Goal: Find specific page/section: Find specific page/section

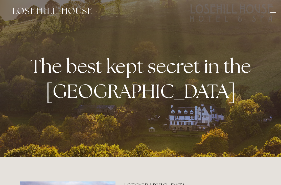
click at [273, 14] on div at bounding box center [273, 12] width 6 height 6
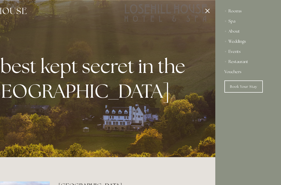
click at [241, 61] on div "Restaurant" at bounding box center [248, 62] width 48 height 10
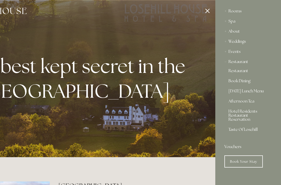
click at [244, 62] on div "Restaurant" at bounding box center [248, 62] width 48 height 10
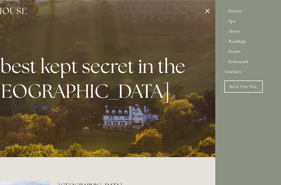
click at [245, 63] on div "Restaurant" at bounding box center [248, 62] width 48 height 10
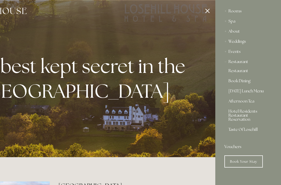
click at [246, 70] on link "Restaurant" at bounding box center [248, 72] width 39 height 6
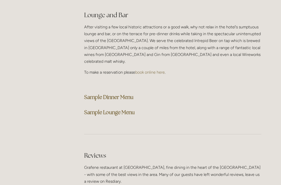
scroll to position [1298, 0]
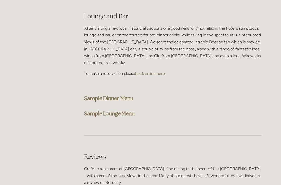
click at [123, 95] on strong "Sample Dinner Menu" at bounding box center [108, 98] width 49 height 7
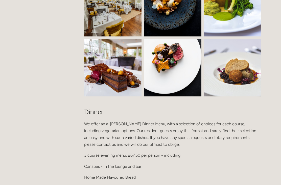
scroll to position [526, 0]
